Goal: Find specific page/section: Find specific page/section

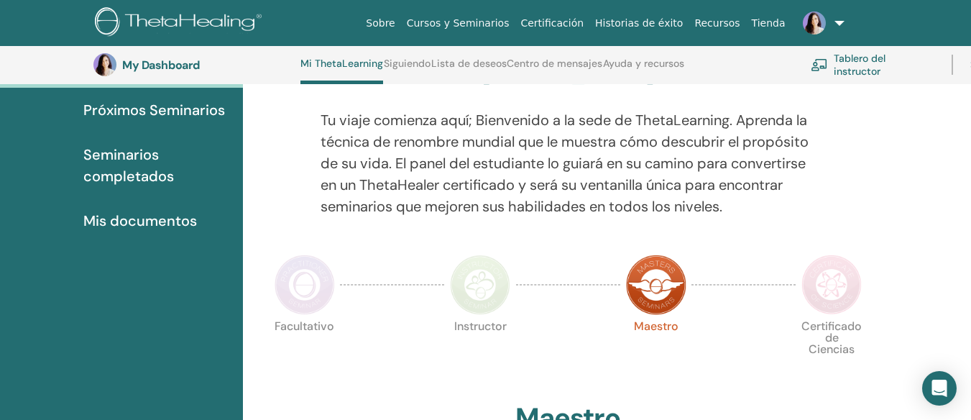
scroll to position [156, 0]
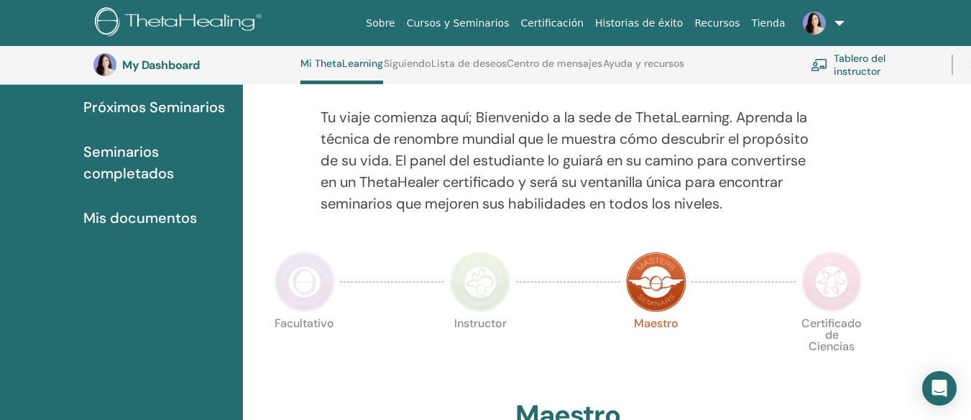
click at [142, 163] on span "Seminarios completados" at bounding box center [157, 162] width 148 height 43
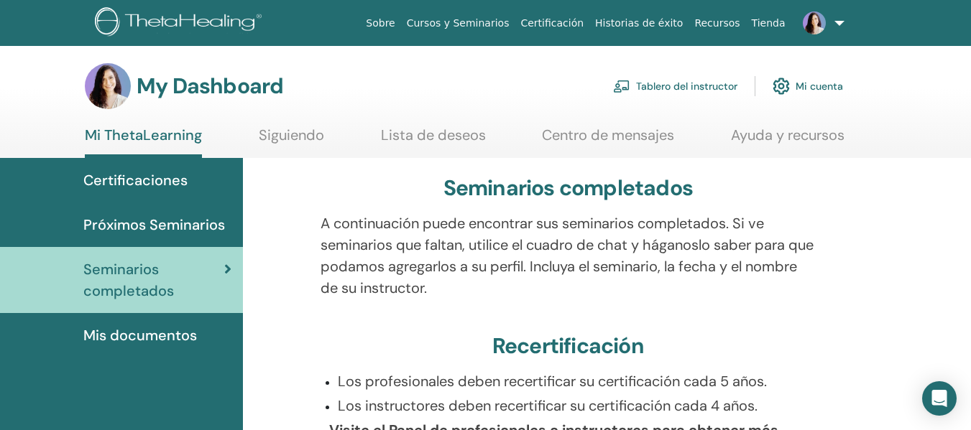
click at [124, 332] on span "Mis documentos" at bounding box center [140, 336] width 114 height 22
